Goal: Information Seeking & Learning: Learn about a topic

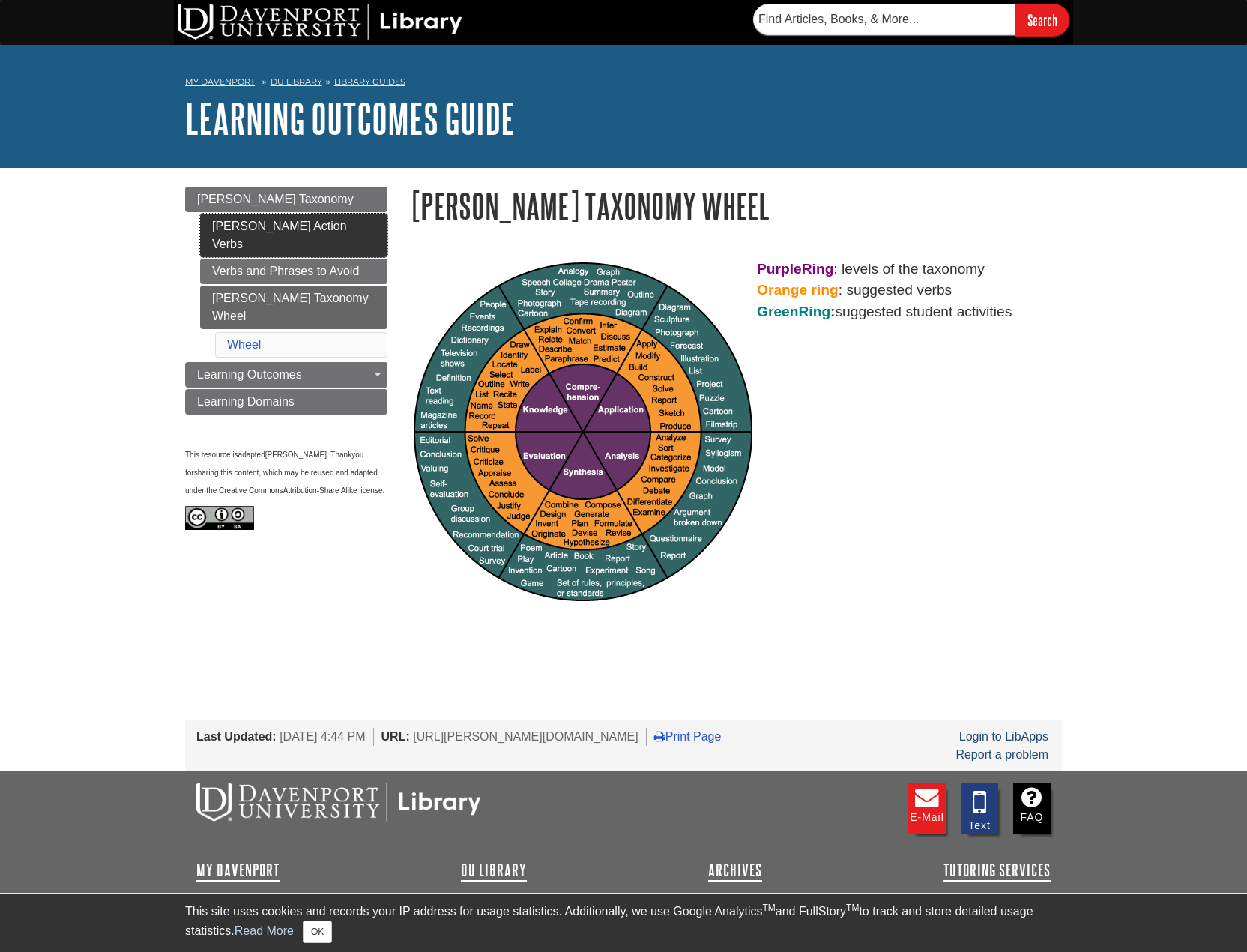
click at [335, 225] on link "[PERSON_NAME] Action Verbs" at bounding box center [293, 235] width 187 height 43
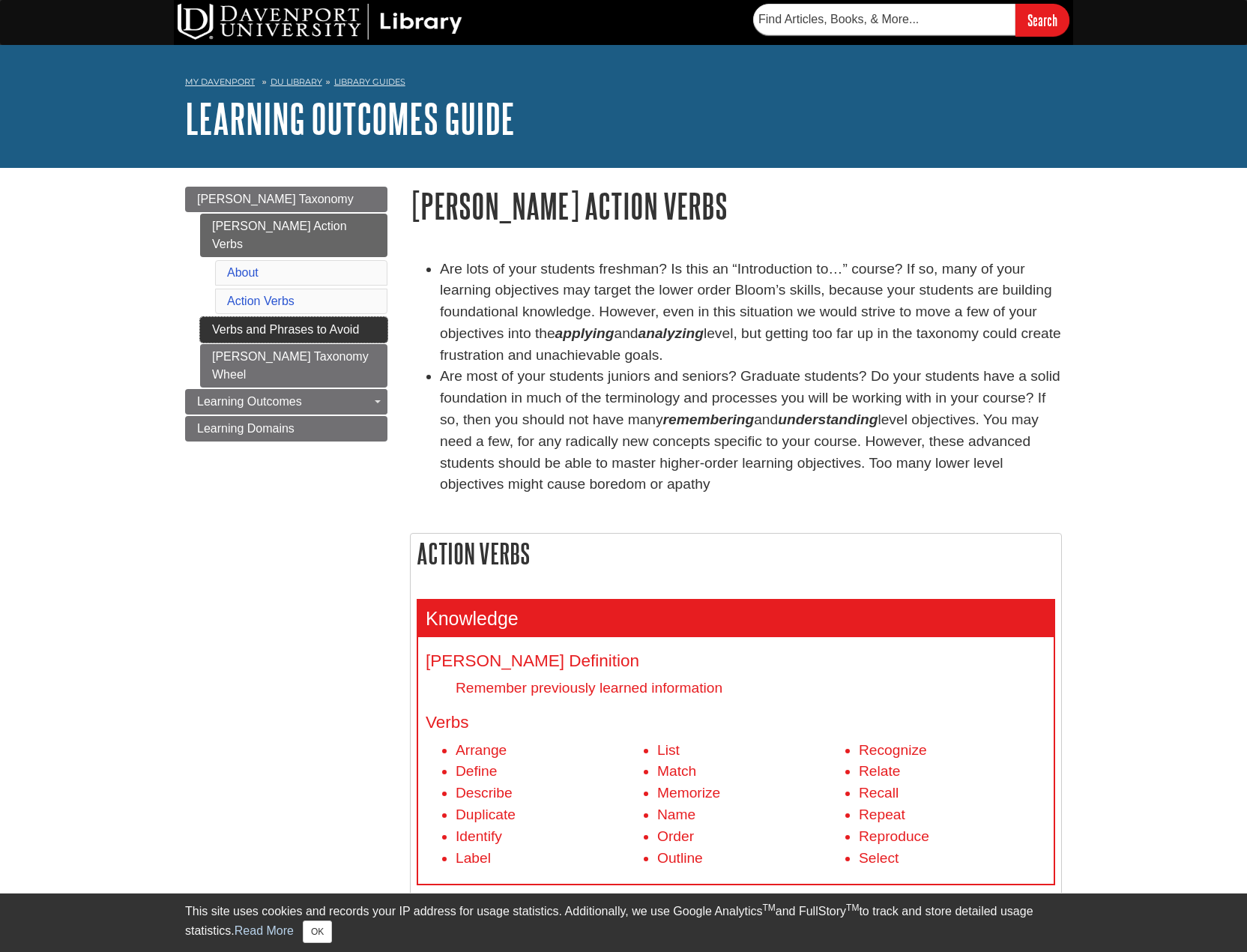
click at [305, 317] on link "Verbs and Phrases to Avoid" at bounding box center [293, 330] width 187 height 25
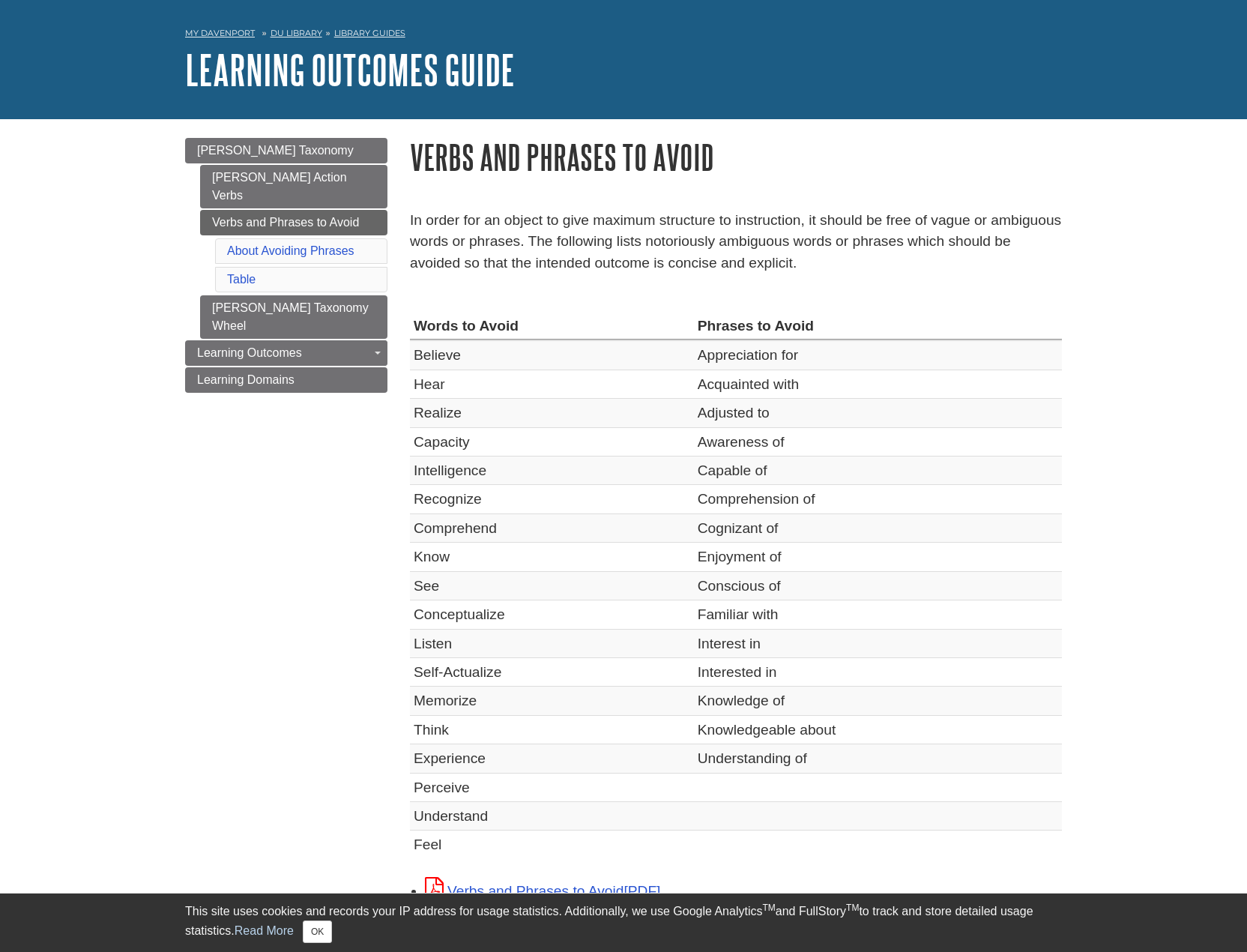
scroll to position [75, 0]
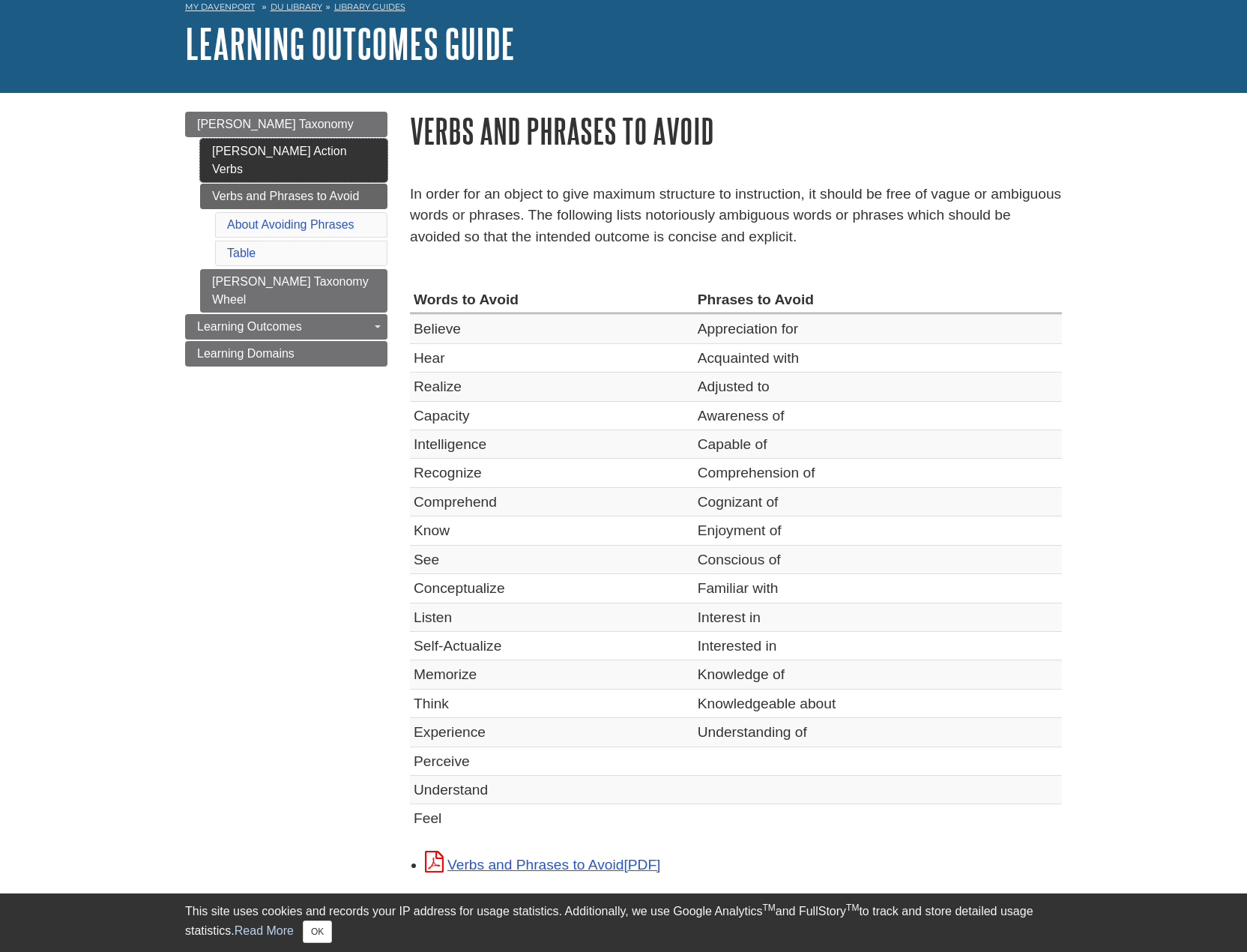
click at [306, 156] on link "[PERSON_NAME] Action Verbs" at bounding box center [293, 160] width 187 height 43
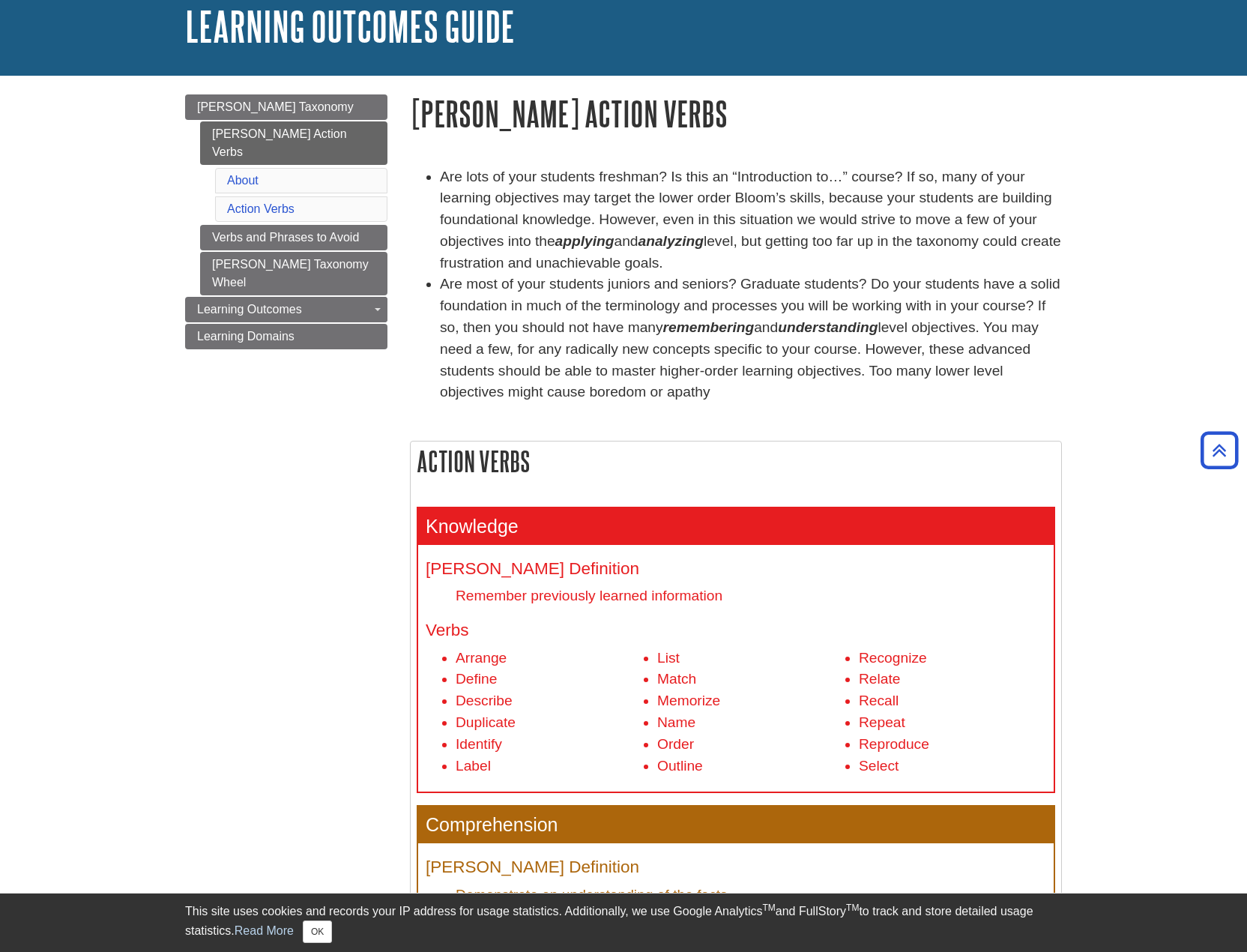
scroll to position [75, 0]
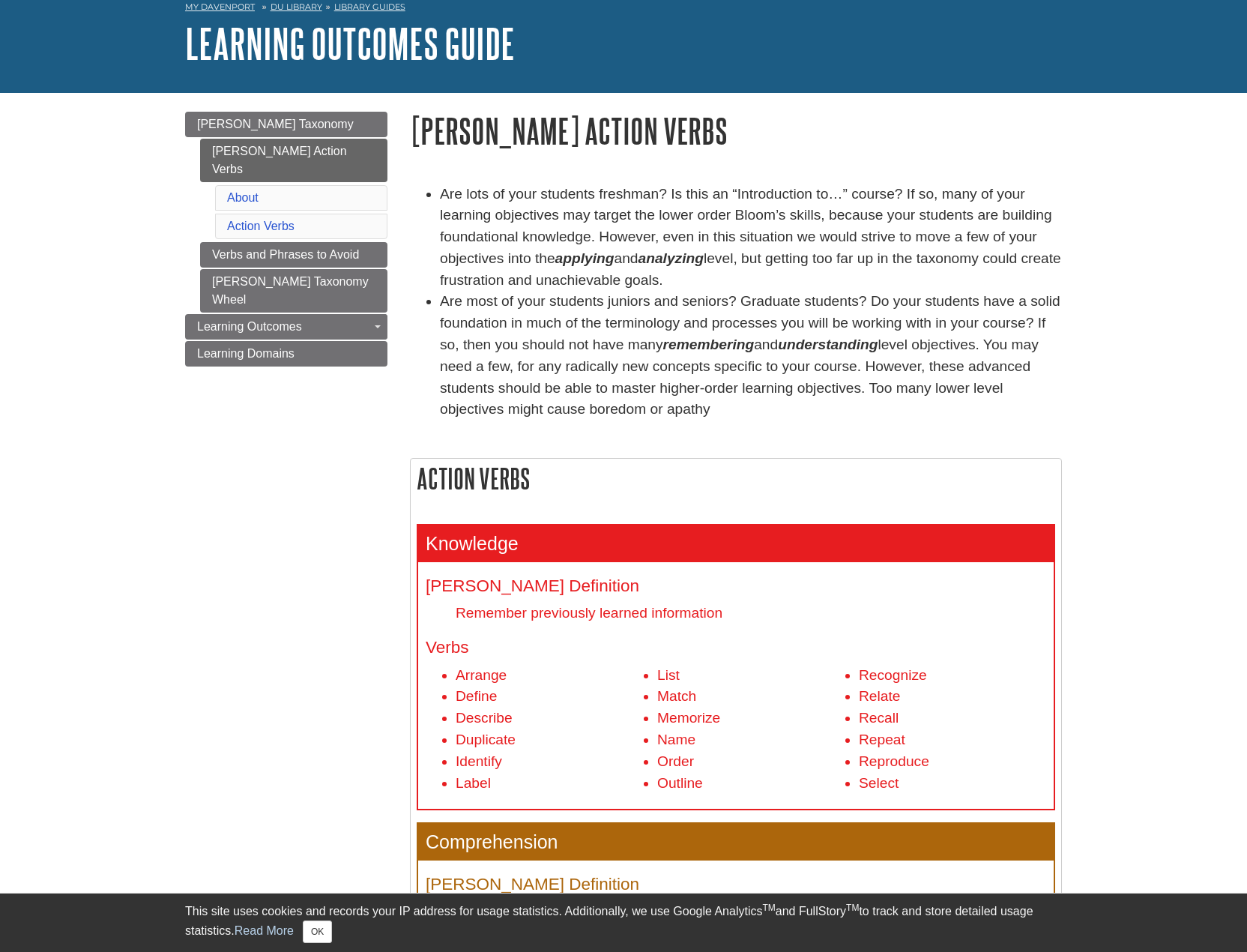
click at [294, 214] on li "Action Verbs" at bounding box center [301, 226] width 173 height 25
click at [296, 213] on li "Action Verbs" at bounding box center [301, 226] width 173 height 25
click at [273, 220] on link "Action Verbs" at bounding box center [260, 226] width 68 height 13
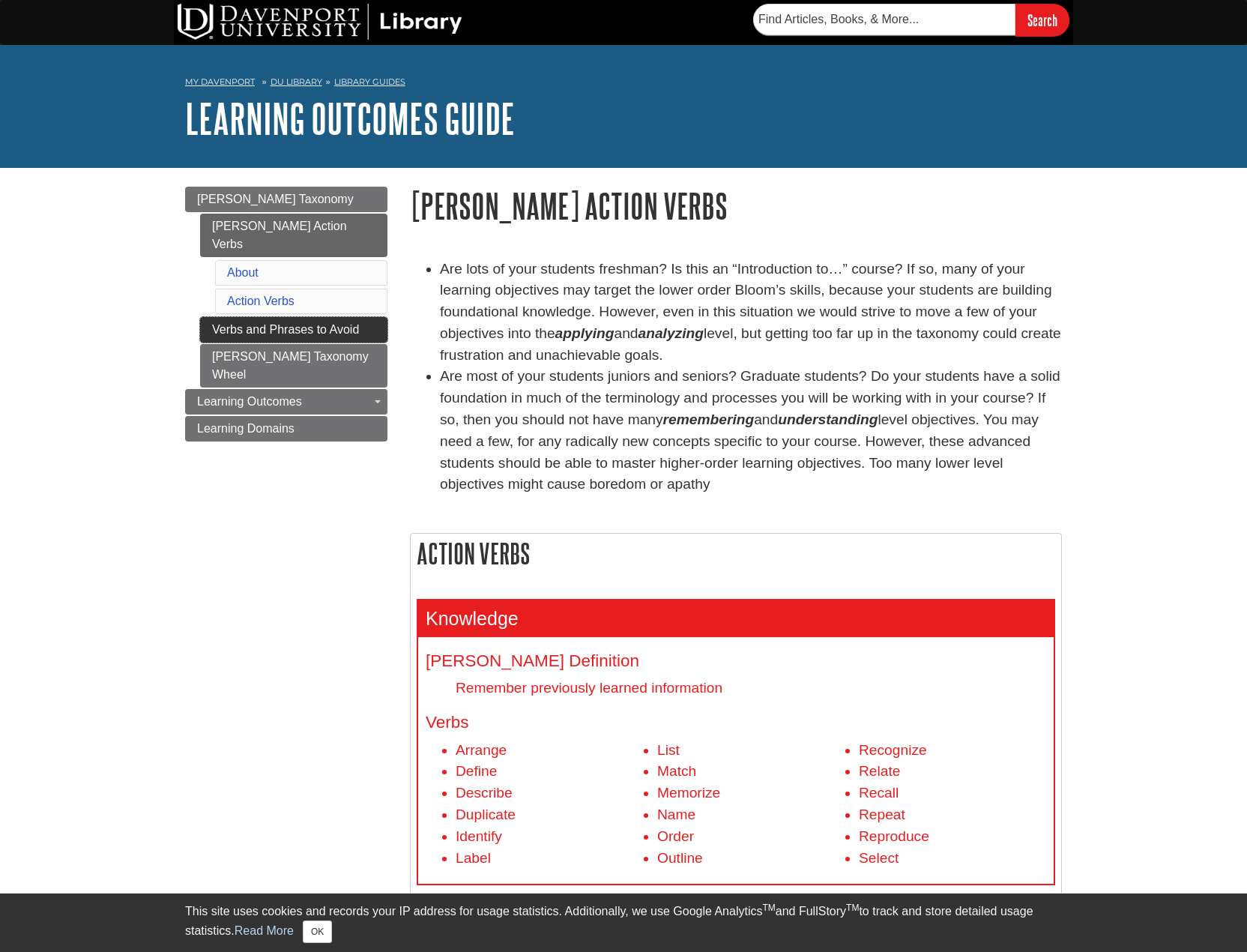
click at [307, 317] on link "Verbs and Phrases to Avoid" at bounding box center [293, 330] width 187 height 25
